Goal: Task Accomplishment & Management: Manage account settings

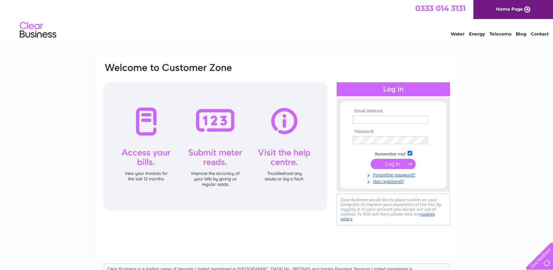
type input "kathy.brown@btconnect.com"
click at [395, 163] on input "submit" at bounding box center [392, 164] width 45 height 10
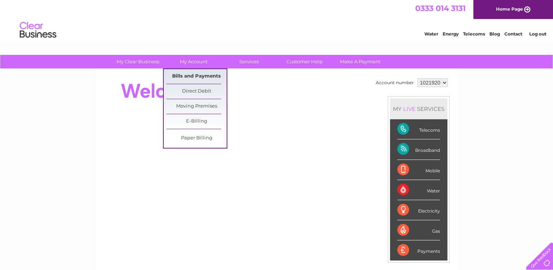
click at [193, 76] on link "Bills and Payments" at bounding box center [196, 76] width 60 height 15
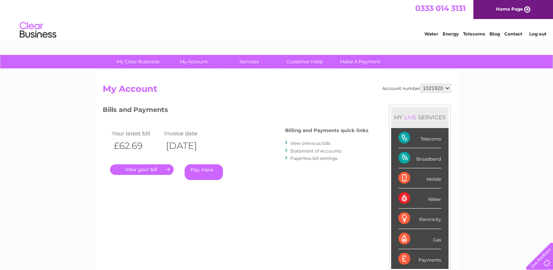
click at [134, 169] on link "." at bounding box center [142, 169] width 64 height 11
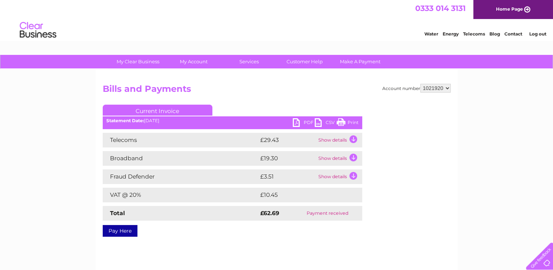
click at [302, 120] on link "PDF" at bounding box center [304, 123] width 22 height 11
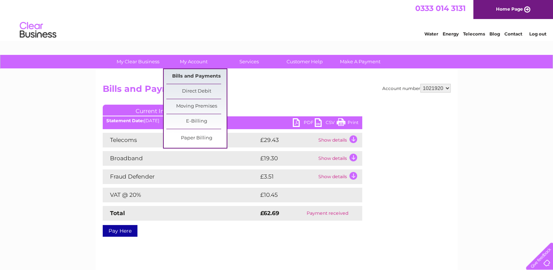
click at [185, 72] on link "Bills and Payments" at bounding box center [196, 76] width 60 height 15
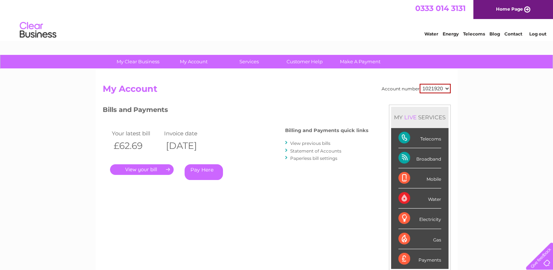
click at [311, 142] on link "View previous bills" at bounding box center [310, 142] width 40 height 5
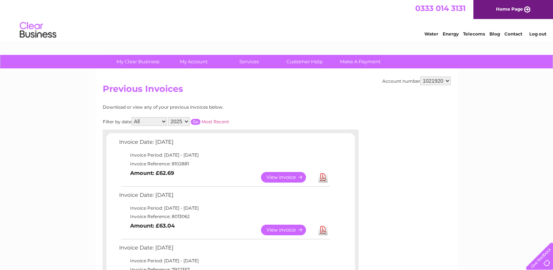
click at [279, 229] on link "View" at bounding box center [288, 229] width 54 height 11
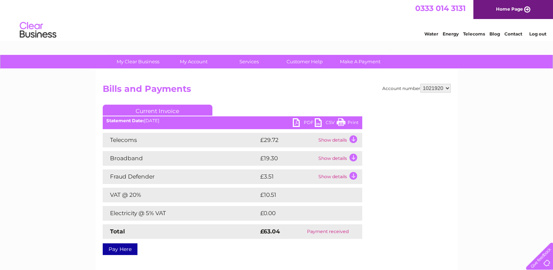
click at [306, 121] on link "PDF" at bounding box center [304, 123] width 22 height 11
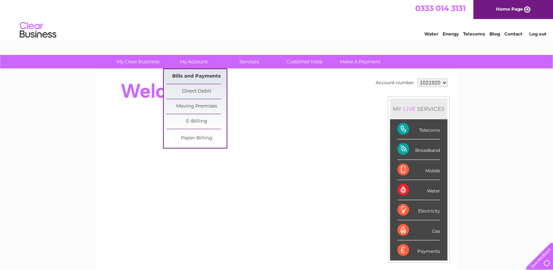
click at [192, 74] on link "Bills and Payments" at bounding box center [196, 76] width 60 height 15
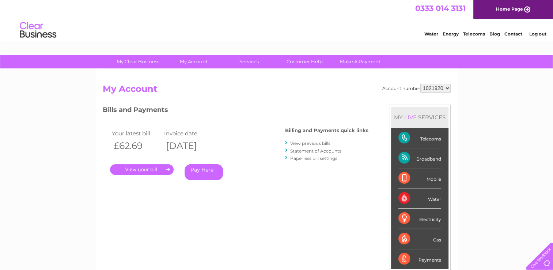
click at [315, 142] on link "View previous bills" at bounding box center [310, 142] width 40 height 5
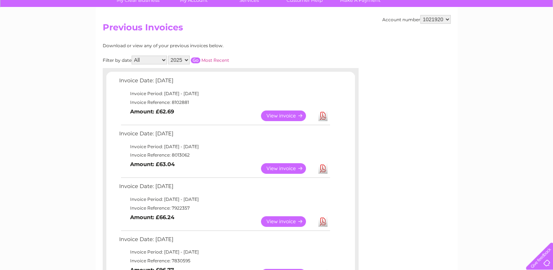
scroll to position [73, 0]
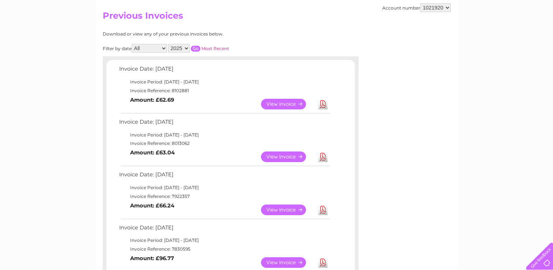
click at [288, 208] on link "View" at bounding box center [288, 209] width 54 height 11
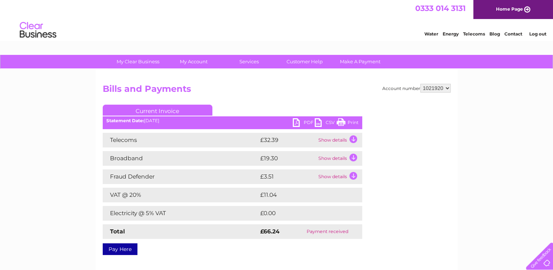
click at [308, 121] on link "PDF" at bounding box center [304, 123] width 22 height 11
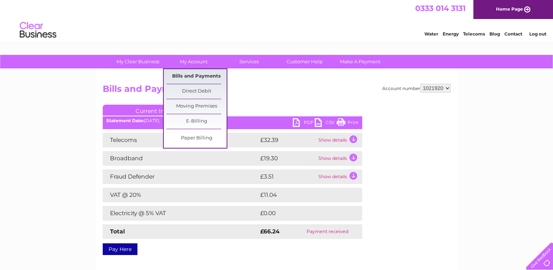
click at [205, 76] on link "Bills and Payments" at bounding box center [196, 76] width 60 height 15
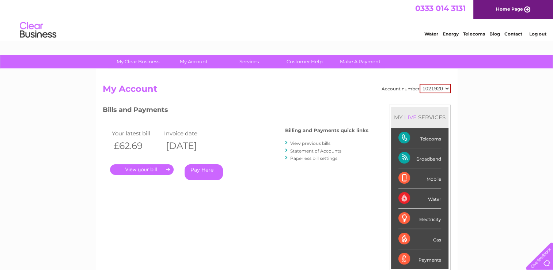
click at [319, 142] on link "View previous bills" at bounding box center [310, 142] width 40 height 5
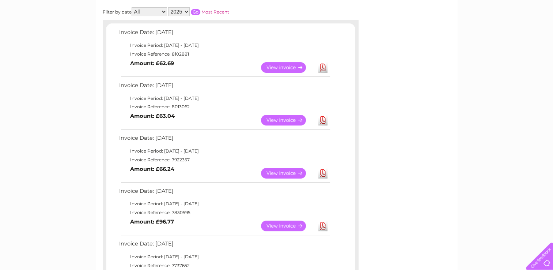
scroll to position [146, 0]
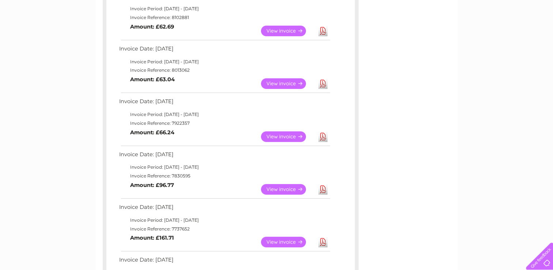
click at [278, 187] on link "View" at bounding box center [288, 189] width 54 height 11
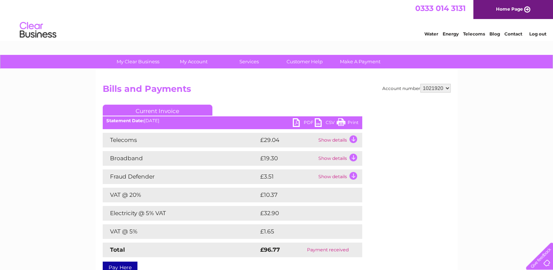
click at [297, 124] on link "PDF" at bounding box center [304, 123] width 22 height 11
